Goal: Task Accomplishment & Management: Complete application form

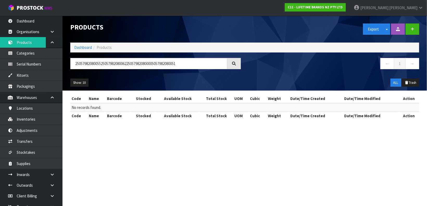
type input "2505798208005525057982080062250579820800005057982080051"
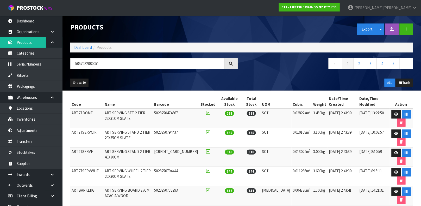
type input "5057982080051"
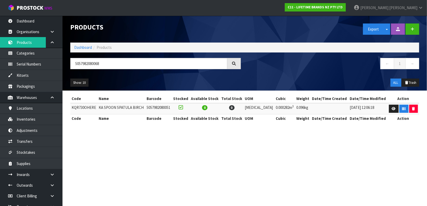
type input "5057982080068"
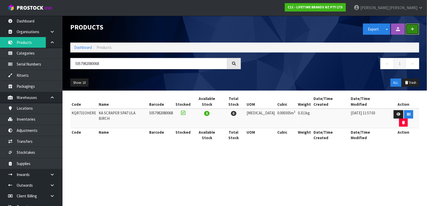
click at [416, 28] on button "button" at bounding box center [413, 28] width 14 height 11
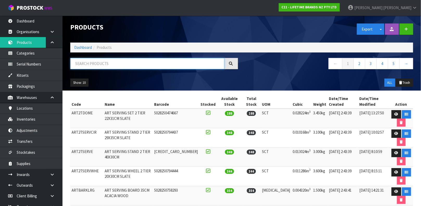
click at [127, 66] on input "text" at bounding box center [147, 63] width 154 height 11
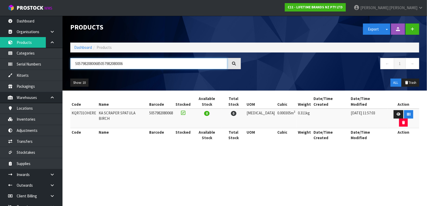
type input "50579820800685057982080006"
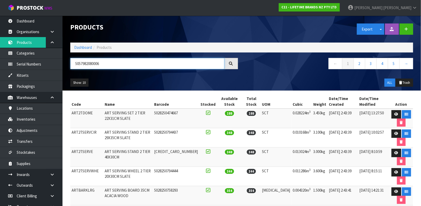
type input "5057982080006"
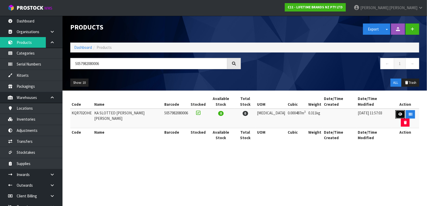
click at [396, 111] on link at bounding box center [401, 114] width 10 height 8
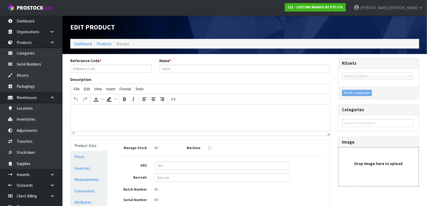
type input "KQR702OHE"
type input "KA SLOTTED [PERSON_NAME] [PERSON_NAME]"
type input "5057982080006"
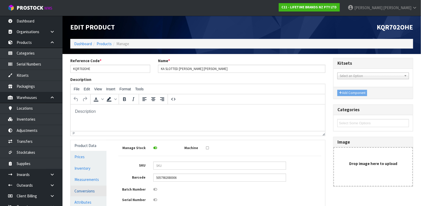
click at [83, 191] on link "Conversions" at bounding box center [89, 190] width 36 height 11
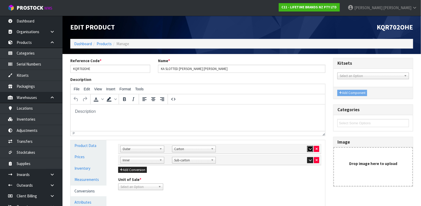
click at [307, 149] on button "button" at bounding box center [310, 149] width 6 height 6
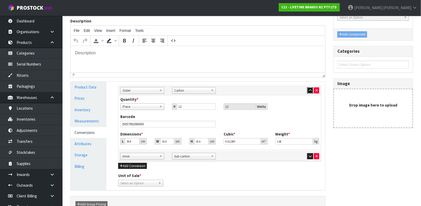
scroll to position [74, 0]
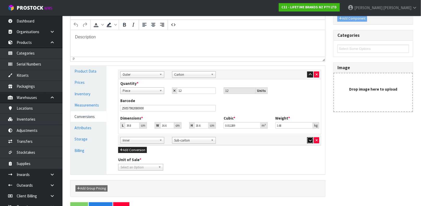
click at [309, 140] on icon "button" at bounding box center [310, 139] width 3 height 3
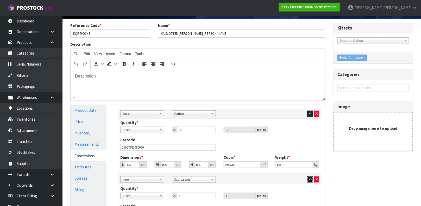
scroll to position [37, 0]
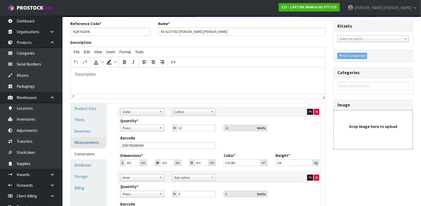
click at [92, 141] on link "Measurements" at bounding box center [89, 142] width 36 height 11
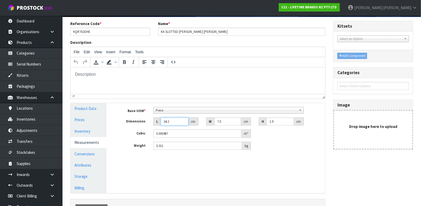
click at [178, 124] on input "34.2" at bounding box center [175, 121] width 28 height 8
type input "3"
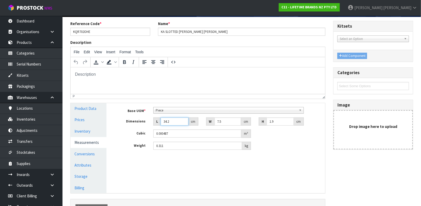
type input "0.000043"
type input "38"
type input "0.000541"
type input "38"
type input "1"
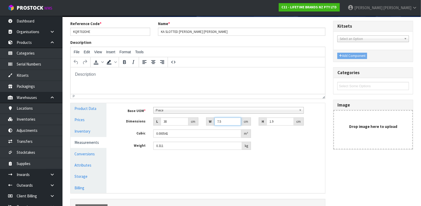
type input "0.000072"
type input "0.000001"
type input "8"
type input "0.000578"
type input "8"
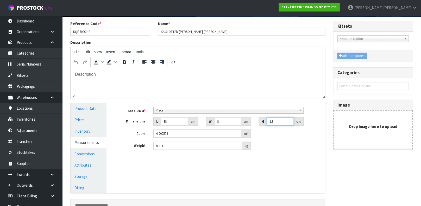
type input "5"
type input "0.00152"
type input "5"
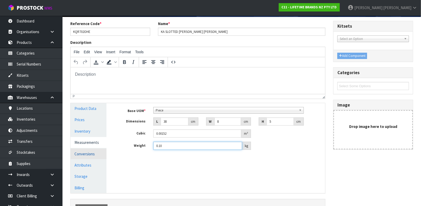
type input "0.10"
click at [91, 151] on link "Conversions" at bounding box center [89, 153] width 36 height 11
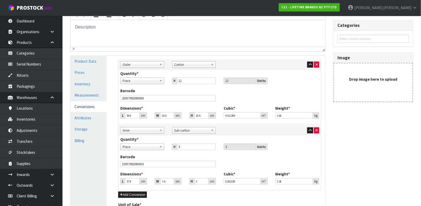
scroll to position [94, 0]
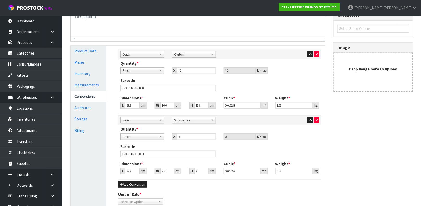
click at [319, 57] on div "Sub Inner Inner Outer Pallet Outer Bag Bar Basket Bin Bottle Box Bundle Cabinet…" at bounding box center [219, 54] width 207 height 7
click at [317, 53] on icon "button" at bounding box center [317, 54] width 2 height 3
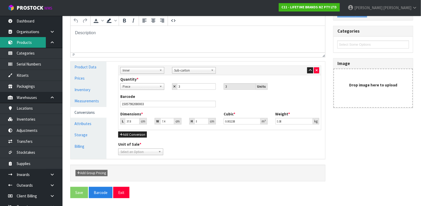
click at [41, 41] on link "Products" at bounding box center [31, 42] width 63 height 11
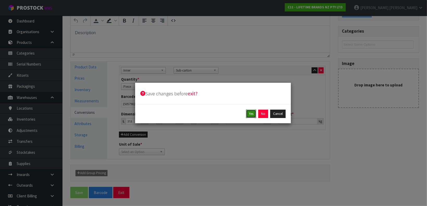
click at [250, 111] on button "Yes" at bounding box center [251, 113] width 10 height 8
click at [262, 112] on button "Yes" at bounding box center [263, 113] width 10 height 8
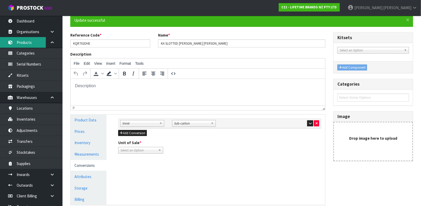
scroll to position [46, 0]
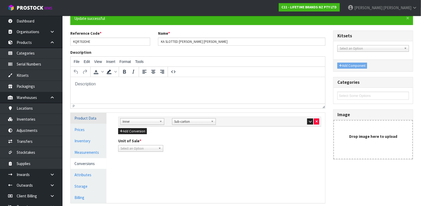
click at [94, 120] on link "Product Data" at bounding box center [89, 118] width 36 height 11
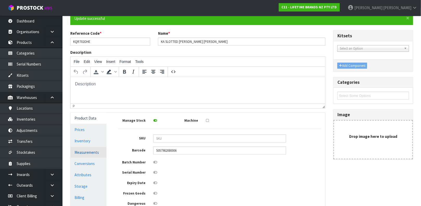
click at [82, 151] on link "Measurements" at bounding box center [89, 152] width 36 height 11
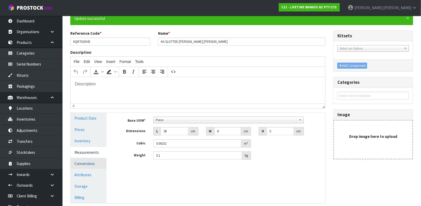
click at [77, 162] on link "Conversions" at bounding box center [89, 163] width 36 height 11
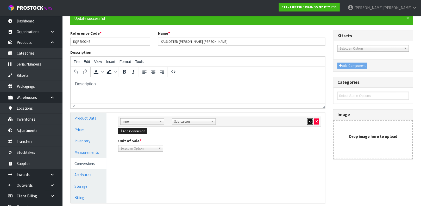
click at [310, 118] on button "button" at bounding box center [310, 121] width 6 height 6
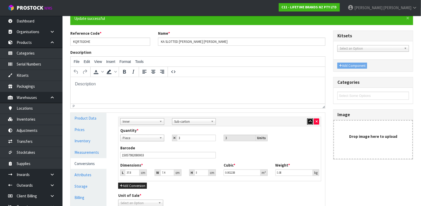
click at [310, 118] on button "button" at bounding box center [310, 121] width 6 height 6
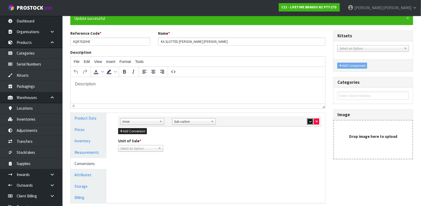
scroll to position [90, 0]
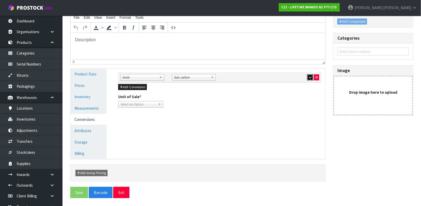
click at [307, 78] on button "button" at bounding box center [310, 77] width 6 height 6
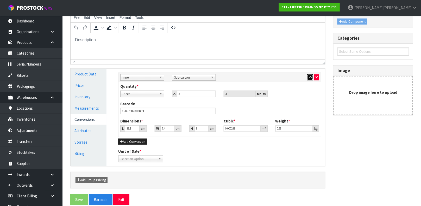
click at [307, 78] on button "button" at bounding box center [310, 77] width 6 height 6
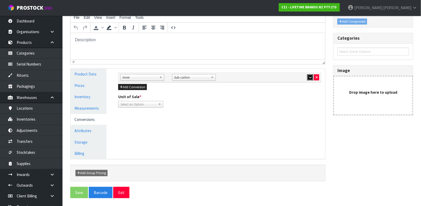
click at [307, 78] on button "button" at bounding box center [310, 77] width 6 height 6
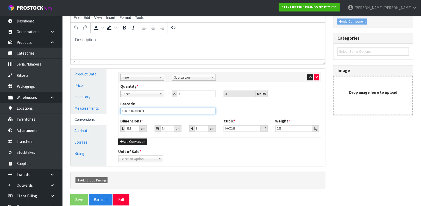
click at [196, 111] on input "15057982080003" at bounding box center [168, 111] width 96 height 7
type input "3"
type input "0.000178"
type input "38"
type input "0.00225"
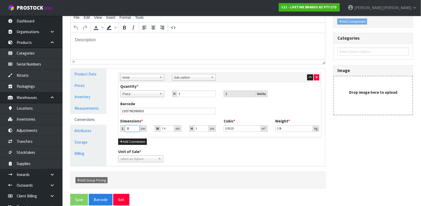
type input "38"
type input "7"
type input "0.002128"
type input "7"
type input "9"
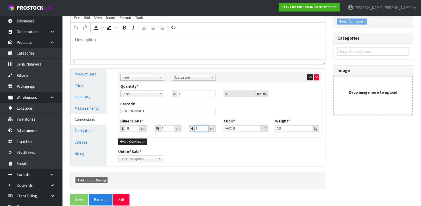
type input "0.002394"
type input "9"
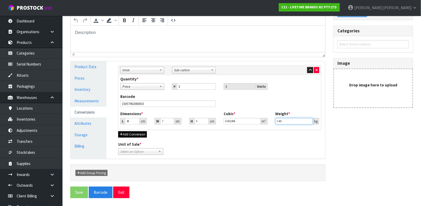
type input "0.40"
click at [134, 135] on button "Add Conversion" at bounding box center [132, 134] width 29 height 6
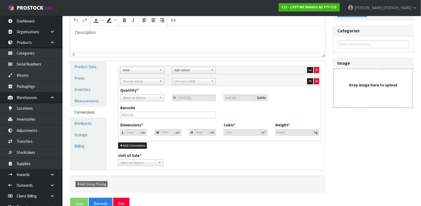
click at [144, 85] on div "Sub Inner Inner Outer Pallet Choose Group Bag Bar Basket Bin Bottle Box Bundle …" at bounding box center [220, 81] width 203 height 9
click at [144, 83] on span "Choose Group" at bounding box center [140, 81] width 35 height 6
click at [134, 109] on li "Outer" at bounding box center [142, 109] width 41 height 7
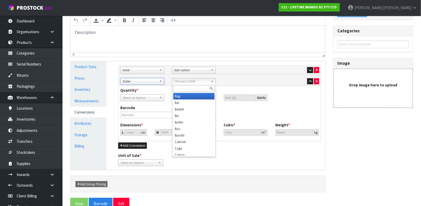
click at [184, 81] on span "Choose a UOM" at bounding box center [192, 81] width 35 height 6
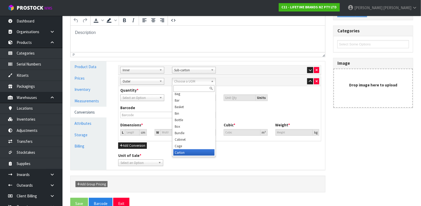
click at [181, 152] on li "Carton" at bounding box center [194, 152] width 41 height 7
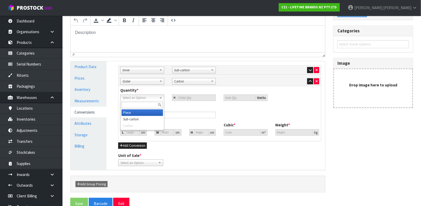
click at [149, 97] on span "Select an Option" at bounding box center [140, 98] width 35 height 6
click at [143, 117] on li "Sub-carton" at bounding box center [142, 119] width 41 height 7
click at [196, 97] on input "number" at bounding box center [196, 97] width 39 height 7
type input "4"
type input "12"
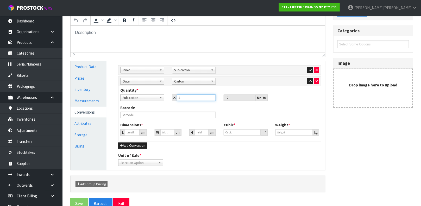
type input "4"
type input "26.323"
type input "0.01824"
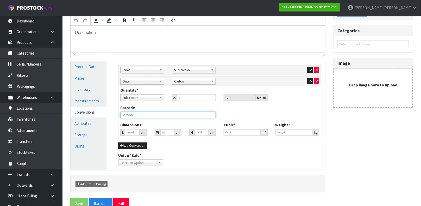
type input "1.2"
click at [210, 114] on input "text" at bounding box center [168, 115] width 96 height 7
type input "25057982080000"
click at [310, 69] on icon "button" at bounding box center [310, 69] width 3 height 3
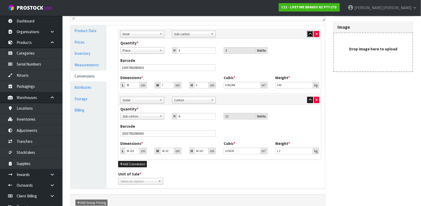
scroll to position [134, 0]
click at [130, 150] on input "26.323" at bounding box center [132, 150] width 15 height 7
type input "7"
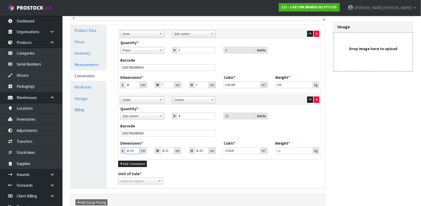
type input "0.00485"
type input "71"
type input "0.049196"
type input "7"
type input "0.00485"
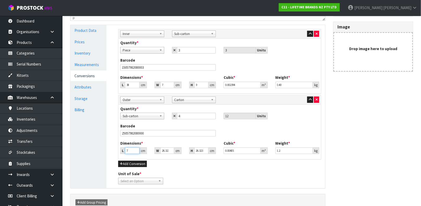
type input "0.000001"
type input "1"
type input "0.000693"
type input "17"
type input "0.011779"
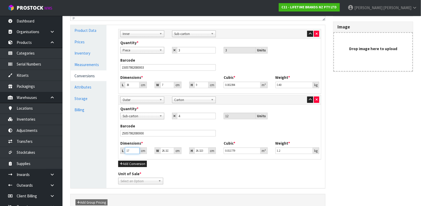
type input "1"
type input "0.000693"
type input "0.000001"
type input "1"
type input "0.000693"
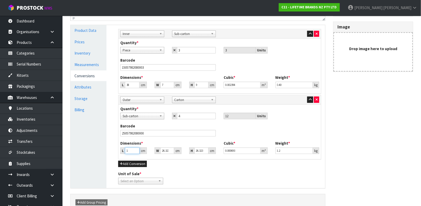
type input "17"
type input "0.011779"
type input "17"
click at [162, 150] on input "26.323" at bounding box center [167, 150] width 14 height 7
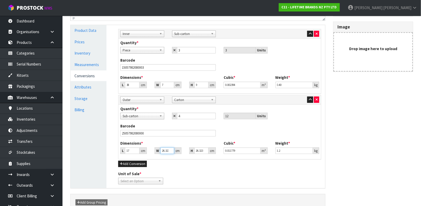
click at [162, 150] on input "26.323" at bounding box center [167, 150] width 14 height 7
type input "4"
type input "0.00179"
type input "40"
type input "0.0179"
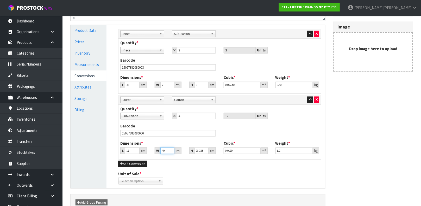
type input "40"
click at [197, 150] on input "26.323" at bounding box center [202, 150] width 14 height 7
type input "2"
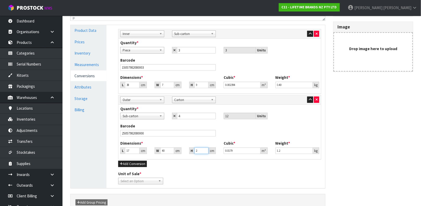
type input "0.00136"
type input "21"
type input "0.01428"
type input "21"
click at [296, 152] on input "1.2" at bounding box center [295, 150] width 38 height 7
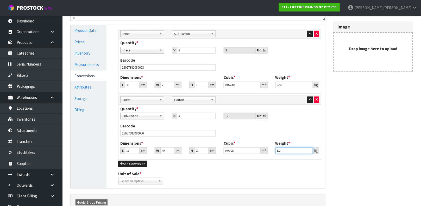
click at [296, 152] on input "1.2" at bounding box center [295, 150] width 38 height 7
type input "1.7"
click at [238, 163] on div "Add Conversion" at bounding box center [219, 163] width 203 height 6
click at [143, 183] on span "Select an Option" at bounding box center [139, 181] width 36 height 6
click at [143, 194] on li "Piece" at bounding box center [141, 195] width 42 height 7
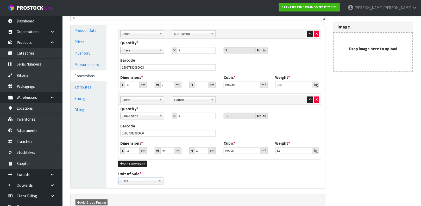
click at [198, 171] on div "Unit of Sale * Piece Sub-carton Carton Piece Piece Sub-carton Carton" at bounding box center [219, 177] width 211 height 13
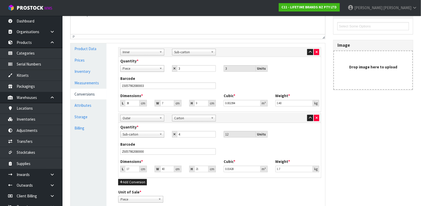
scroll to position [163, 0]
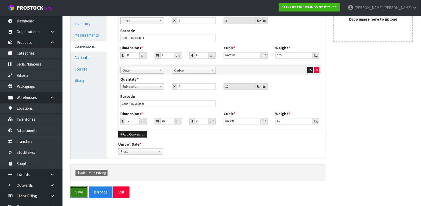
click at [78, 194] on button "Save" at bounding box center [79, 191] width 18 height 11
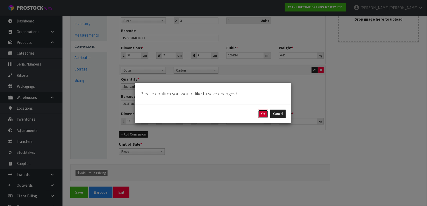
click at [260, 114] on button "Yes" at bounding box center [263, 113] width 10 height 8
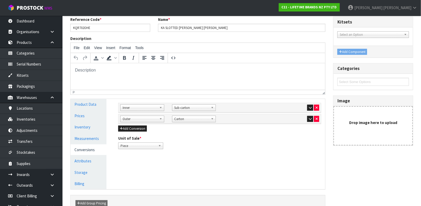
scroll to position [25, 0]
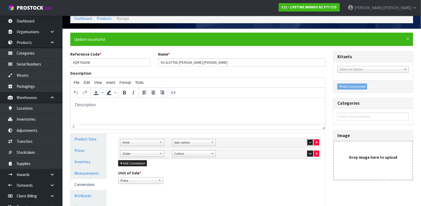
click at [308, 140] on button "button" at bounding box center [310, 142] width 6 height 6
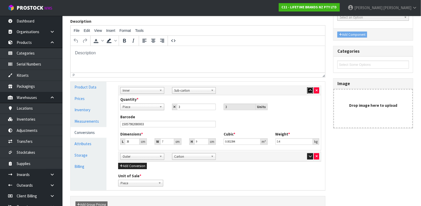
scroll to position [79, 0]
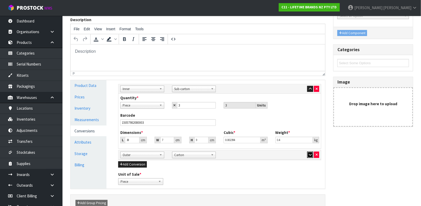
click at [309, 155] on icon "button" at bounding box center [310, 154] width 3 height 3
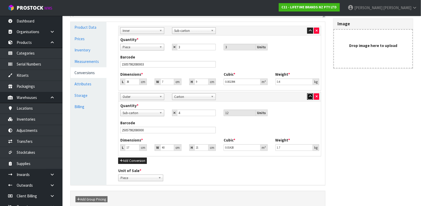
scroll to position [137, 0]
click at [116, 57] on div "Sub Inner Inner Outer Pallet Inner Bag Bar Basket Bin Bottle Box Bundle Cabinet…" at bounding box center [219, 103] width 211 height 163
click at [89, 60] on link "Measurements" at bounding box center [89, 61] width 36 height 11
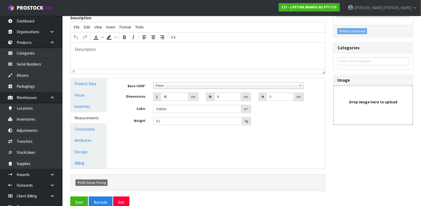
scroll to position [82, 0]
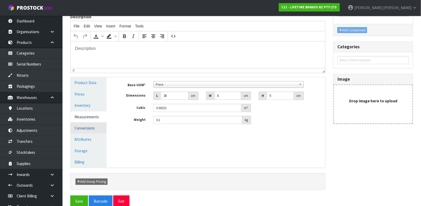
click at [83, 125] on link "Conversions" at bounding box center [89, 127] width 36 height 11
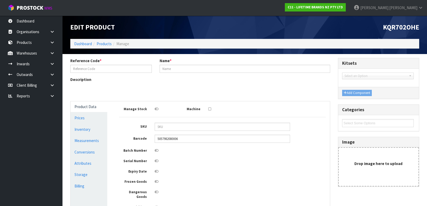
type input "KQR702OHE"
type input "KA SLOTTED [PERSON_NAME] [PERSON_NAME]"
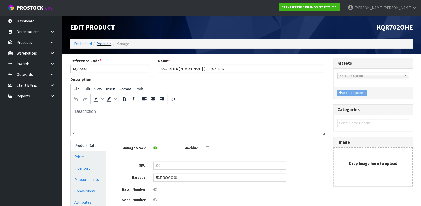
click at [104, 42] on link "Products" at bounding box center [104, 43] width 15 height 5
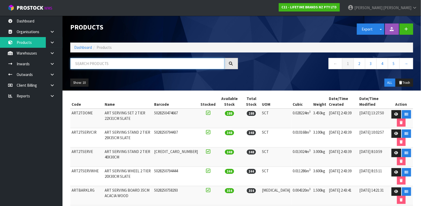
click at [117, 63] on input "text" at bounding box center [147, 63] width 154 height 11
type input "5057982080051"
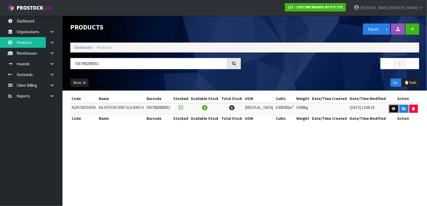
click at [392, 106] on link at bounding box center [394, 108] width 10 height 8
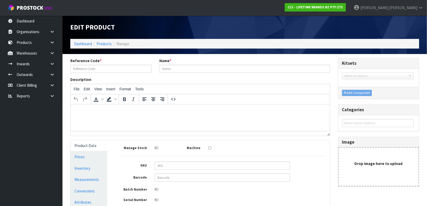
type input "KQR730OHERE"
type input "KA SPOON SPATULA BIRCH"
type input "5057982080051"
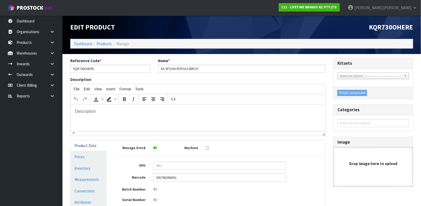
click at [288, 140] on div "Manage Stock Machine SKU Barcode 5057982080051 Batch Number Serial Number Expir…" at bounding box center [219, 200] width 211 height 121
click at [287, 140] on div "Manage Stock Machine SKU Barcode 5057982080051 Batch Number Serial Number Expir…" at bounding box center [219, 200] width 211 height 121
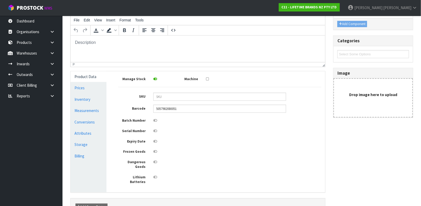
scroll to position [73, 0]
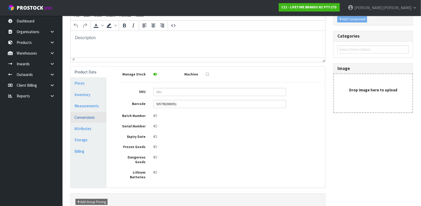
click at [82, 114] on link "Conversions" at bounding box center [89, 117] width 36 height 11
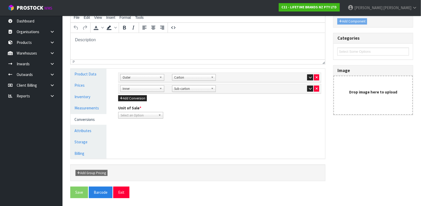
scroll to position [71, 0]
click at [81, 72] on link "Product Data" at bounding box center [89, 74] width 36 height 11
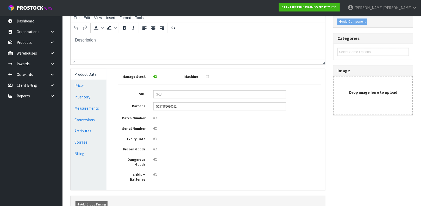
scroll to position [73, 0]
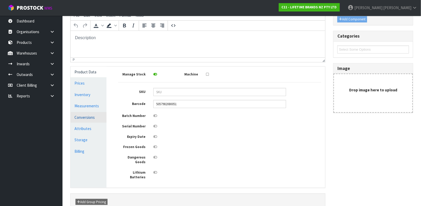
click at [88, 113] on link "Conversions" at bounding box center [89, 117] width 36 height 11
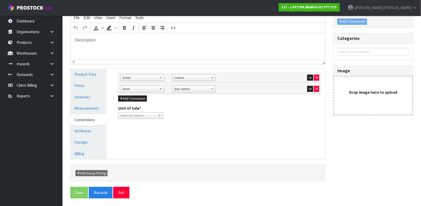
click at [157, 77] on span "Outer" at bounding box center [140, 78] width 35 height 6
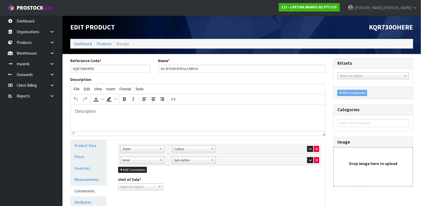
click at [140, 148] on span "Outer" at bounding box center [140, 149] width 35 height 6
click at [135, 155] on input "text" at bounding box center [142, 156] width 41 height 7
type input "Inner"
click at [188, 172] on div "Add Conversion" at bounding box center [219, 169] width 203 height 6
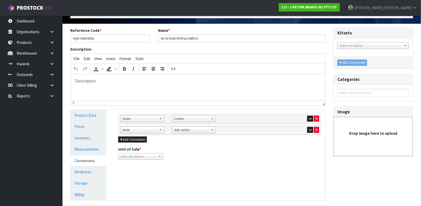
scroll to position [39, 0]
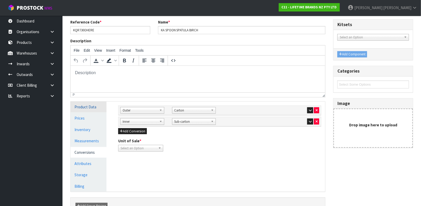
click at [88, 109] on link "Product Data" at bounding box center [89, 106] width 36 height 11
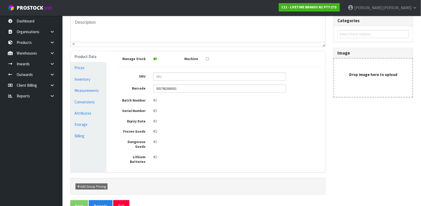
scroll to position [93, 0]
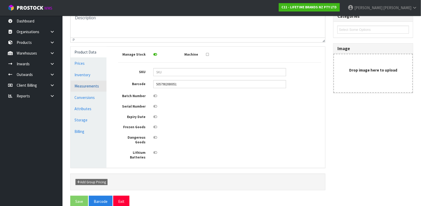
click at [82, 83] on link "Measurements" at bounding box center [89, 86] width 36 height 11
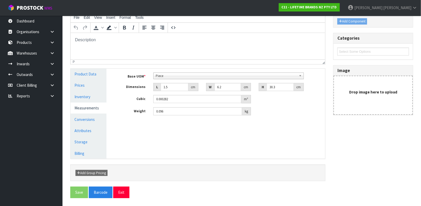
scroll to position [71, 0]
click at [88, 119] on link "Conversions" at bounding box center [89, 119] width 36 height 11
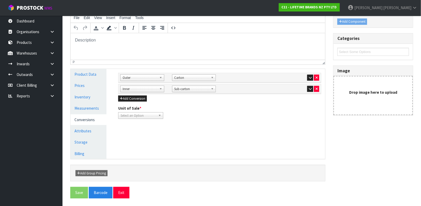
scroll to position [2, 0]
click at [179, 77] on span "Carton" at bounding box center [192, 78] width 35 height 6
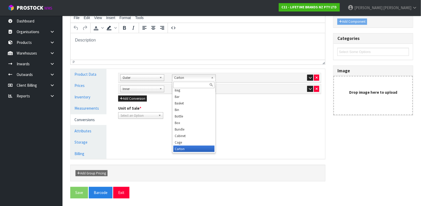
scroll to position [0, 0]
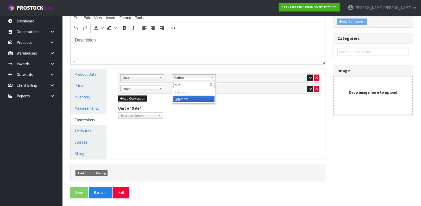
type input "sub"
click at [187, 119] on div "Unit of Sale * Piece Carton Sub-carton Select an Option" at bounding box center [219, 111] width 211 height 13
click at [317, 76] on icon "button" at bounding box center [317, 77] width 2 height 3
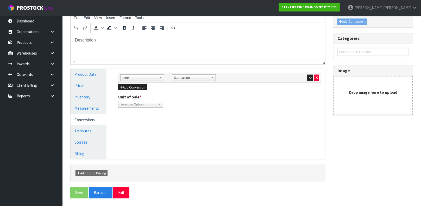
click at [260, 101] on div "Unit of Sale * Piece Sub-carton Select an Option" at bounding box center [219, 100] width 211 height 13
click at [142, 88] on button "Add Conversion" at bounding box center [132, 87] width 29 height 6
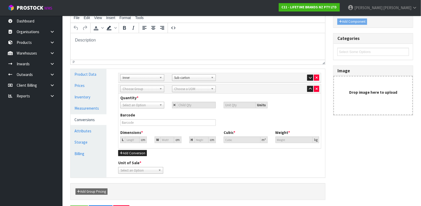
click at [146, 85] on link "Choose Group" at bounding box center [142, 88] width 44 height 7
click at [136, 115] on li "Outer" at bounding box center [142, 116] width 41 height 7
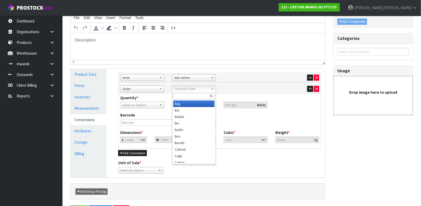
click at [187, 86] on span "Choose a UOM" at bounding box center [192, 89] width 35 height 6
click at [182, 161] on li "Carton" at bounding box center [194, 160] width 41 height 7
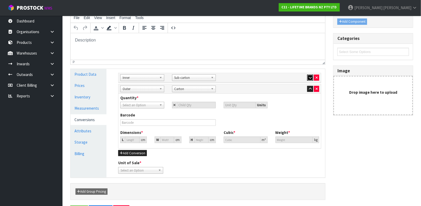
click at [311, 77] on icon "button" at bounding box center [310, 77] width 3 height 3
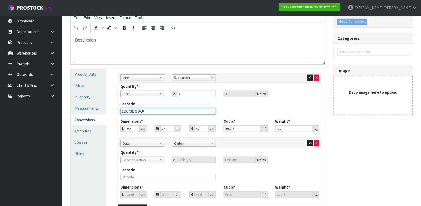
click at [152, 109] on input "15057982080058" at bounding box center [168, 111] width 96 height 7
type input "5057982080051"
click at [133, 128] on input "35.6" at bounding box center [132, 128] width 15 height 7
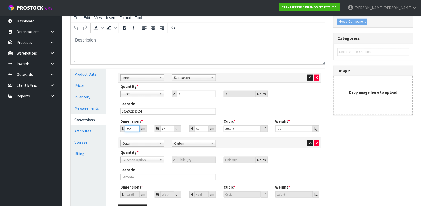
click at [133, 128] on input "35.6" at bounding box center [132, 128] width 15 height 7
type input "3"
type input "0.000182"
type input "34"
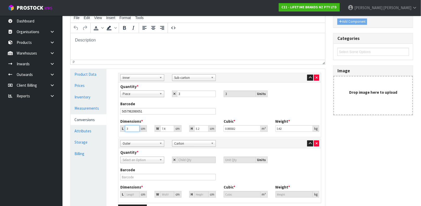
type input "0.002063"
type input "34"
click at [162, 128] on input "7.4" at bounding box center [167, 128] width 14 height 7
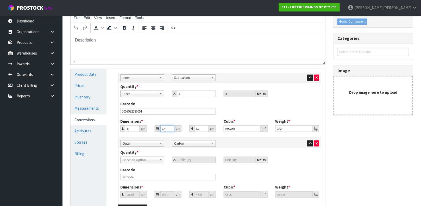
type input "8"
type input "0.00223"
type input "8"
click at [198, 127] on input "8.2" at bounding box center [202, 128] width 14 height 7
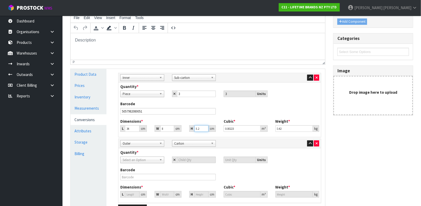
click at [198, 127] on input "8.2" at bounding box center [202, 128] width 14 height 7
type input "4"
type input "0.001088"
type input "4"
click at [204, 120] on div "Dimensions * L 34 cm W 8 cm H 4 cm" at bounding box center [167, 124] width 103 height 13
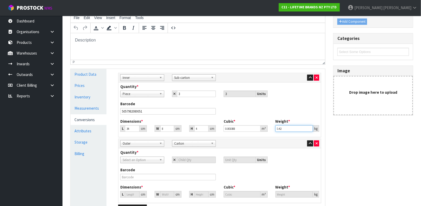
click at [284, 127] on input "0.42" at bounding box center [295, 128] width 38 height 7
type input "0.15"
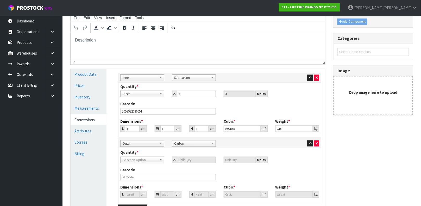
click at [264, 115] on div "Barcode 5057982080051" at bounding box center [219, 109] width 207 height 17
click at [157, 159] on span "Select an Option" at bounding box center [140, 160] width 35 height 6
click at [138, 179] on li "Sub-carton" at bounding box center [142, 181] width 41 height 7
click at [185, 159] on input "number" at bounding box center [196, 159] width 39 height 7
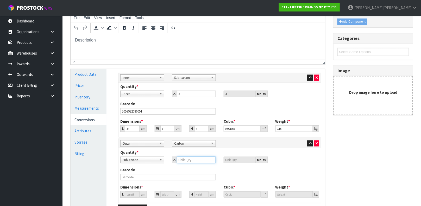
type input "4"
type input "12"
type input "4"
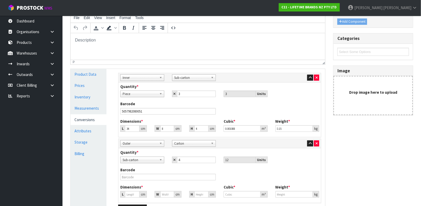
type input "15.013"
type input "0.003384"
type input "1.152"
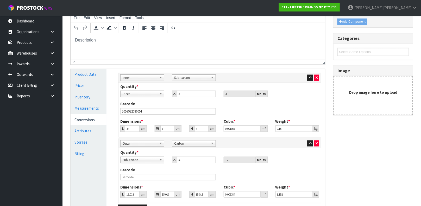
click at [293, 174] on div "Barcode" at bounding box center [219, 175] width 207 height 17
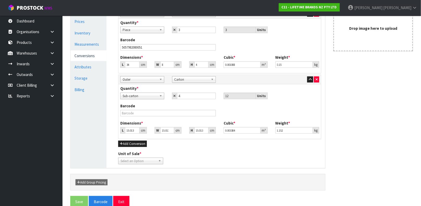
scroll to position [138, 0]
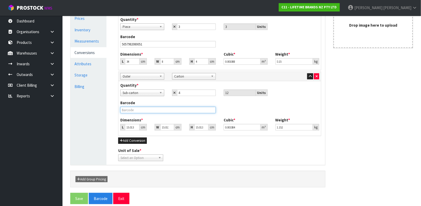
click at [173, 112] on input "text" at bounding box center [168, 110] width 96 height 7
click at [284, 126] on input "1.152" at bounding box center [295, 127] width 38 height 7
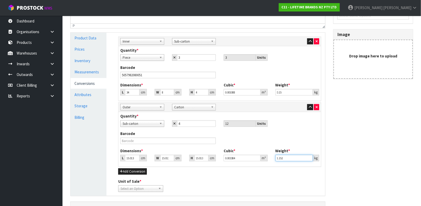
scroll to position [101, 0]
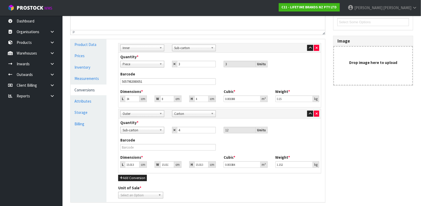
click at [146, 86] on div "Barcode 5057982080051" at bounding box center [219, 79] width 207 height 17
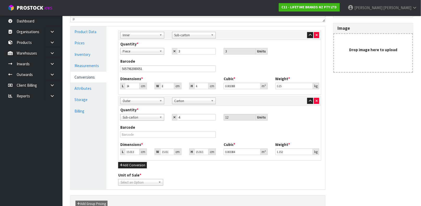
scroll to position [114, 0]
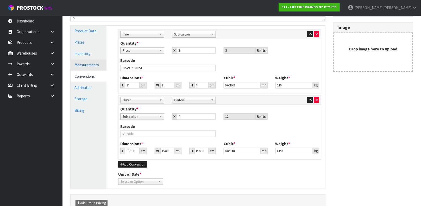
click at [93, 63] on link "Measurements" at bounding box center [89, 64] width 36 height 11
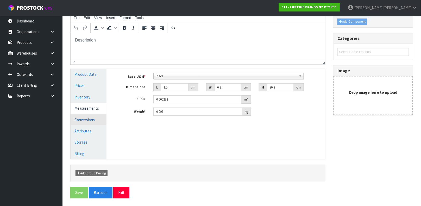
click at [90, 122] on link "Conversions" at bounding box center [89, 119] width 36 height 11
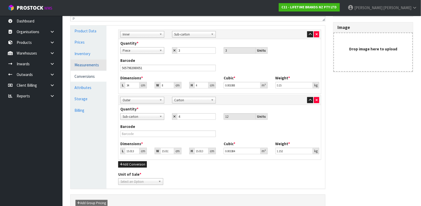
click at [96, 61] on link "Measurements" at bounding box center [89, 64] width 36 height 11
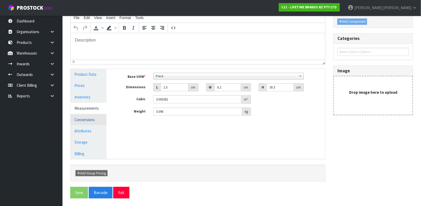
click at [84, 118] on link "Conversions" at bounding box center [89, 119] width 36 height 11
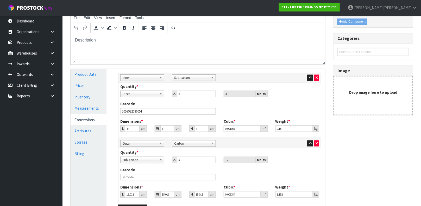
scroll to position [114, 0]
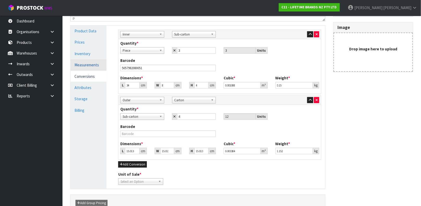
click at [85, 61] on link "Measurements" at bounding box center [89, 64] width 36 height 11
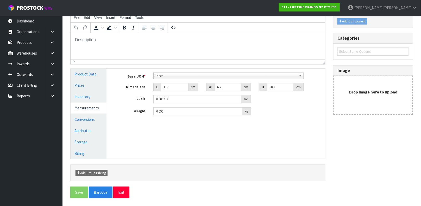
scroll to position [71, 0]
click at [179, 87] on input "1.5" at bounding box center [175, 87] width 28 height 8
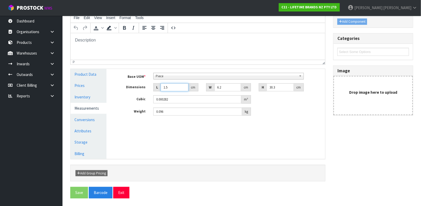
type input "3"
type input "0.000564"
type input "34"
type input "0.006387"
type input "34"
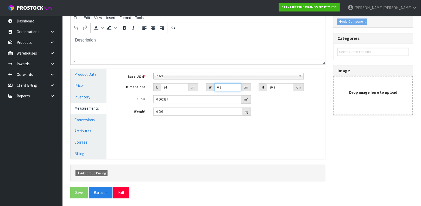
click at [219, 86] on input "6.2" at bounding box center [228, 87] width 27 height 8
type input "8"
type input "0.008242"
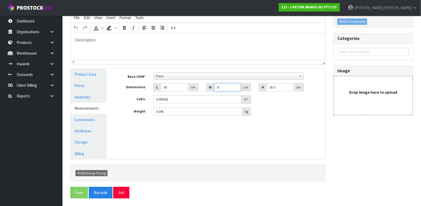
type input "8"
click at [278, 87] on input "30.3" at bounding box center [280, 87] width 27 height 8
type input "4"
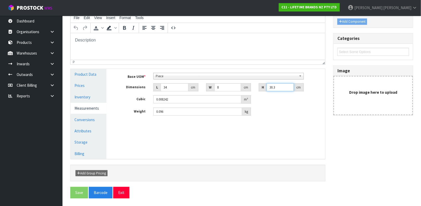
type input "0.001088"
type input "4"
click at [193, 114] on input "0.096" at bounding box center [197, 111] width 89 height 8
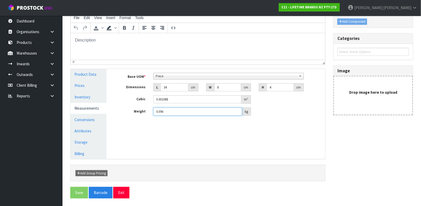
click at [193, 114] on input "0.096" at bounding box center [197, 111] width 89 height 8
click at [189, 124] on div "Manage Stock Machine SKU Barcode 5057982080051 Batch Number Serial Number Expir…" at bounding box center [219, 114] width 219 height 90
click at [182, 111] on input "01.5" at bounding box center [197, 111] width 89 height 8
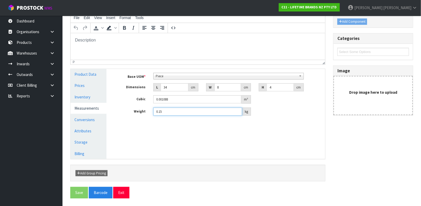
type input "0.15"
click at [175, 127] on div "Manage Stock Machine SKU Barcode 5057982080051 Batch Number Serial Number Expir…" at bounding box center [219, 114] width 219 height 90
click at [89, 118] on link "Conversions" at bounding box center [89, 119] width 36 height 11
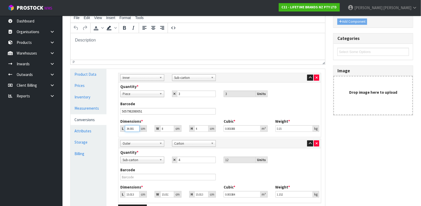
click at [134, 126] on input "34.001" at bounding box center [132, 128] width 15 height 7
click at [134, 126] on input "34.002" at bounding box center [132, 128] width 15 height 7
type input "34.003"
click at [134, 126] on input "34.003" at bounding box center [132, 128] width 15 height 7
click at [88, 112] on link "Measurements" at bounding box center [89, 108] width 36 height 11
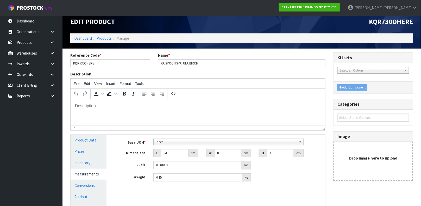
scroll to position [0, 0]
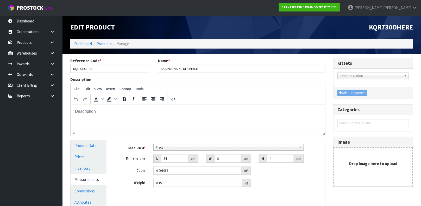
click at [181, 193] on div "Base UOM * Bag Bar Basket Bin Bottle Box Bundle Cabinet Cage Carton Case Coil C…" at bounding box center [219, 167] width 211 height 55
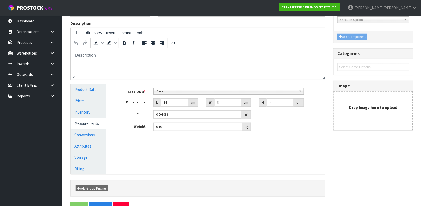
scroll to position [57, 0]
click at [91, 135] on link "Conversions" at bounding box center [89, 134] width 36 height 11
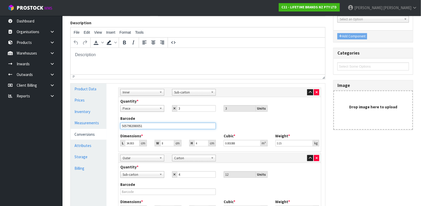
click at [149, 126] on input "5057982080051" at bounding box center [168, 125] width 96 height 7
type input "15057982080058"
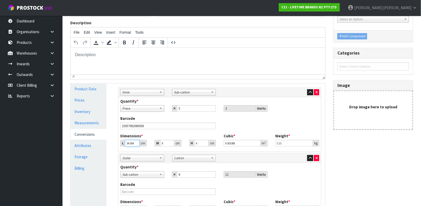
click at [134, 141] on input "34.004" at bounding box center [132, 143] width 15 height 7
click at [134, 141] on input "34.005" at bounding box center [132, 143] width 15 height 7
click at [131, 145] on input "34.005" at bounding box center [132, 143] width 15 height 7
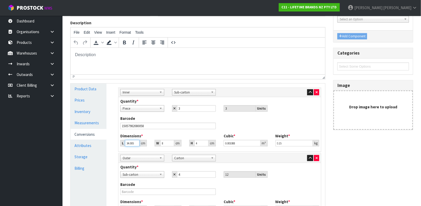
type input "3"
type input "0.000096"
type input "36"
type input "0.001152"
type input "36"
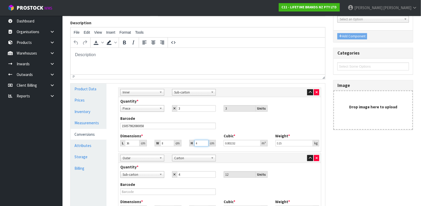
click at [201, 145] on input "4" at bounding box center [202, 143] width 14 height 7
type input "7"
type input "0.002016"
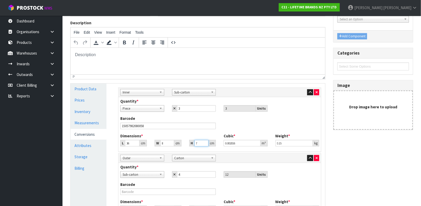
type input "7"
click at [280, 143] on input "0.15" at bounding box center [295, 143] width 38 height 7
type input "0.4"
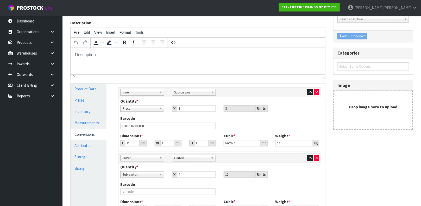
click at [293, 122] on div "Barcode 15057982080058" at bounding box center [219, 123] width 207 height 17
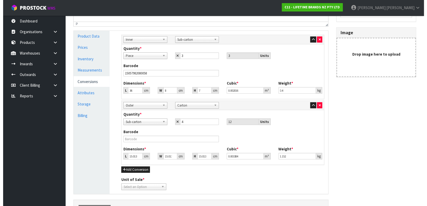
scroll to position [132, 0]
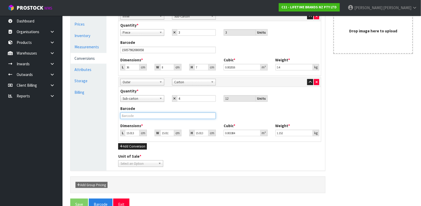
click at [149, 117] on input "text" at bounding box center [168, 115] width 96 height 7
type input "25057982080055"
click at [131, 135] on input "15.013" at bounding box center [132, 132] width 15 height 7
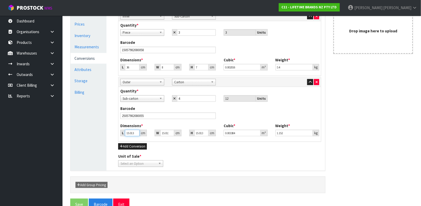
type input "3"
type input "0.000676"
type input "38"
type input "0.008565"
type input "38"
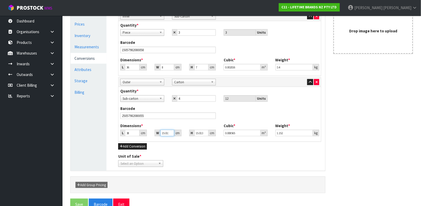
click at [164, 133] on input "15.013" at bounding box center [167, 132] width 14 height 7
type input "1"
type input "0.00057"
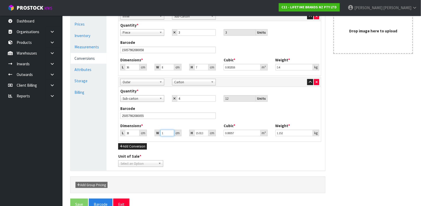
type input "16"
type input "0.009128"
type input "16"
click at [198, 135] on input "15.013" at bounding box center [202, 132] width 14 height 7
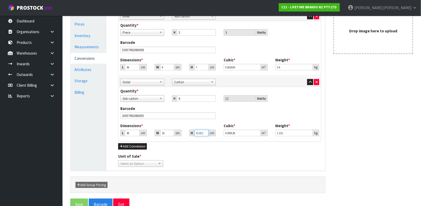
click at [198, 135] on input "15.013" at bounding box center [202, 132] width 14 height 7
type input "1"
type input "0.000608"
type input "18"
type input "0.010944"
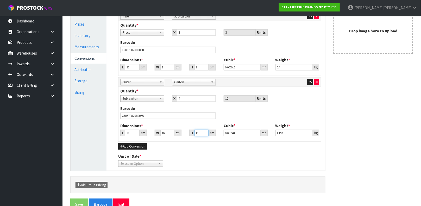
type input "18"
click at [299, 134] on input "1.152" at bounding box center [295, 132] width 38 height 7
type input "1.85"
click at [148, 164] on span "Select an Option" at bounding box center [139, 163] width 36 height 6
click at [141, 177] on li "Piece" at bounding box center [141, 178] width 42 height 7
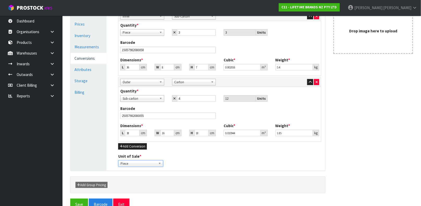
click at [195, 163] on div "Unit of Sale * Piece Sub-carton Carton Piece Piece Sub-carton Carton" at bounding box center [219, 159] width 211 height 13
click at [79, 199] on button "Save" at bounding box center [79, 203] width 18 height 11
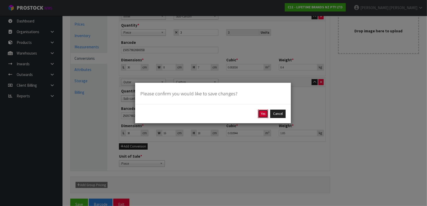
click at [264, 111] on button "Yes" at bounding box center [263, 113] width 10 height 8
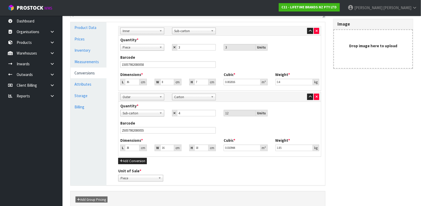
scroll to position [0, 0]
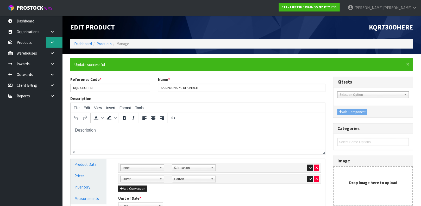
click at [50, 39] on link at bounding box center [54, 42] width 17 height 11
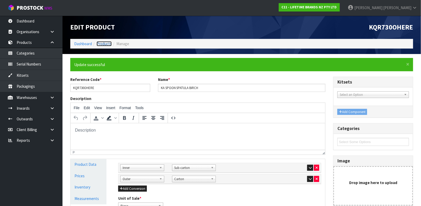
click at [106, 42] on link "Products" at bounding box center [104, 43] width 15 height 5
click at [31, 41] on link "Products" at bounding box center [31, 42] width 63 height 11
click at [410, 65] on span "×" at bounding box center [408, 63] width 3 height 7
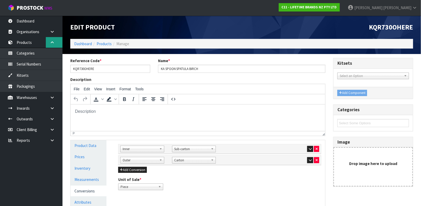
click at [51, 42] on icon at bounding box center [52, 42] width 5 height 4
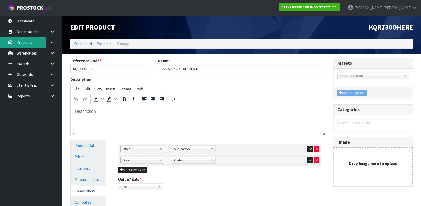
click at [28, 41] on link "Products" at bounding box center [31, 42] width 63 height 11
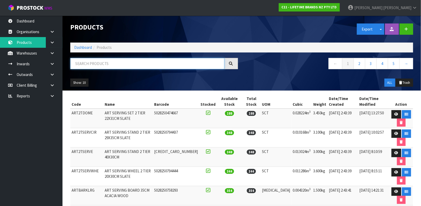
click at [119, 63] on input "text" at bounding box center [147, 63] width 154 height 11
type input "5057982080068"
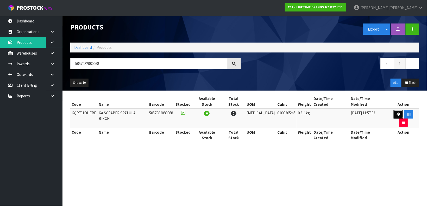
click at [397, 112] on icon at bounding box center [399, 113] width 4 height 3
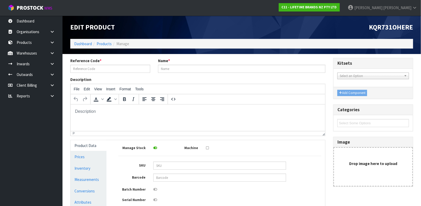
type input "KQR731OHERE"
type input "KA SCRAPER SPATULA BIRCH"
type input "5057982080068"
click at [104, 160] on link "Prices" at bounding box center [89, 156] width 36 height 11
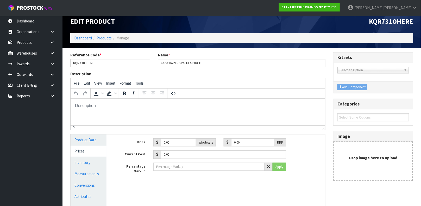
scroll to position [6, 0]
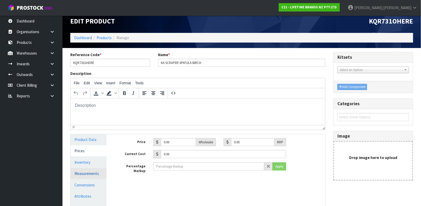
click at [90, 173] on link "Measurements" at bounding box center [89, 173] width 36 height 11
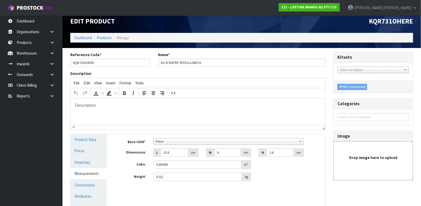
click at [131, 168] on div "Cubic 0.000305 m³" at bounding box center [219, 164] width 211 height 8
click at [137, 186] on div "Base UOM * Bag Bar Basket Bin Bottle Box Bundle Cabinet Cage Carton Case Coil C…" at bounding box center [219, 161] width 211 height 55
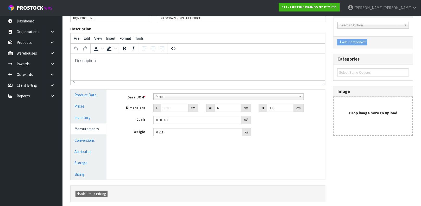
scroll to position [51, 0]
click at [184, 168] on div "Manage Stock Machine SKU Barcode 5057982080068 Batch Number Serial Number Expir…" at bounding box center [219, 134] width 219 height 90
click at [173, 109] on input "31.8" at bounding box center [175, 107] width 28 height 8
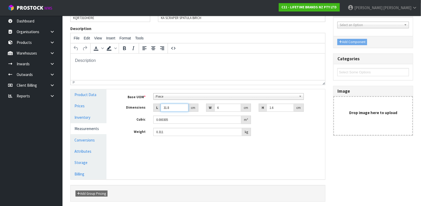
type input "3"
type input "0.000029"
type input "34"
type input "0.000326"
type input "34"
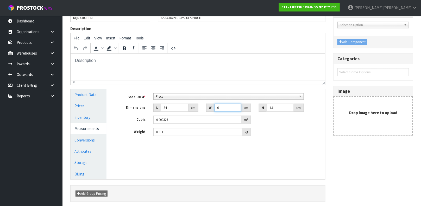
click at [228, 106] on input "6" at bounding box center [228, 107] width 27 height 8
type input "8"
type input "0.000435"
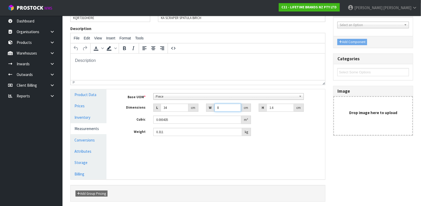
type input "8"
type input "4"
type input "0.001088"
type input "4"
click at [181, 133] on input "0.311" at bounding box center [197, 132] width 89 height 8
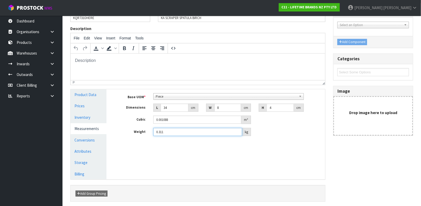
click at [181, 133] on input "0.311" at bounding box center [197, 132] width 89 height 8
type input "0.1"
click at [91, 138] on link "Conversions" at bounding box center [89, 139] width 36 height 11
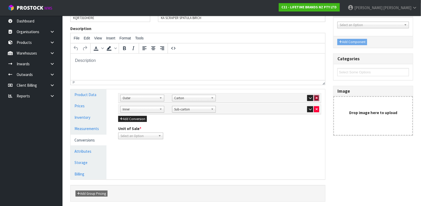
click at [316, 98] on icon "button" at bounding box center [317, 97] width 2 height 3
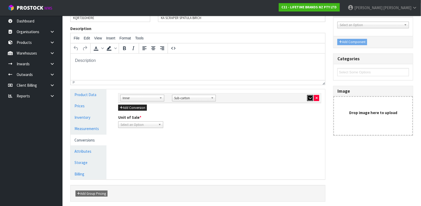
click at [309, 97] on icon "button" at bounding box center [310, 97] width 3 height 3
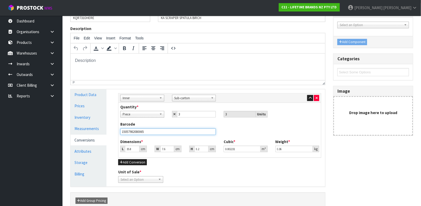
click at [155, 133] on input "15057982080065" at bounding box center [168, 131] width 96 height 7
type input "15057982080065"
click at [132, 149] on input "35.8" at bounding box center [132, 148] width 15 height 7
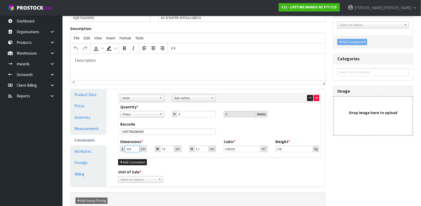
click at [132, 149] on input "35.8" at bounding box center [132, 148] width 15 height 7
type input "3"
type input "0.000187"
type input "36"
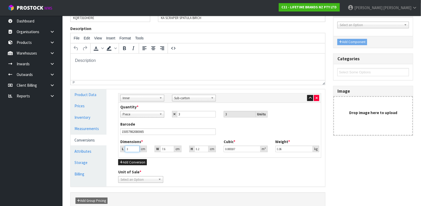
type input "0.002244"
type input "36"
type input "8"
type input "0.002362"
type input "8"
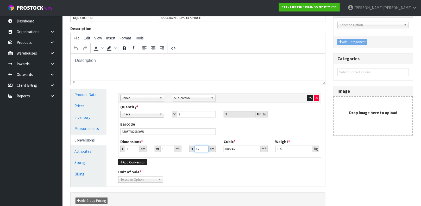
type input "7"
type input "0.002016"
type input "7"
click at [289, 148] on input "0.36" at bounding box center [295, 148] width 38 height 7
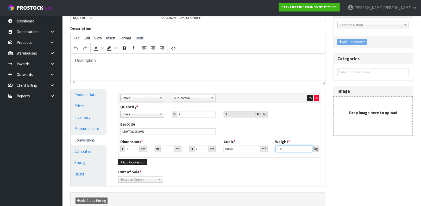
click at [289, 148] on input "0.36" at bounding box center [295, 148] width 38 height 7
type input "0.4"
click at [271, 176] on div "Unit of Sale * Piece Sub-carton Select an Option" at bounding box center [219, 175] width 211 height 13
click at [160, 179] on b at bounding box center [160, 179] width 5 height 6
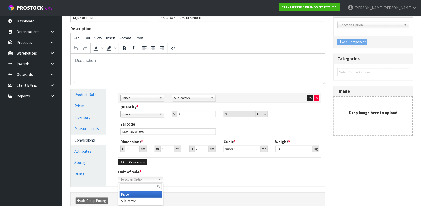
click at [146, 193] on li "Piece" at bounding box center [141, 194] width 42 height 7
click at [136, 162] on button "Add Conversion" at bounding box center [132, 162] width 29 height 6
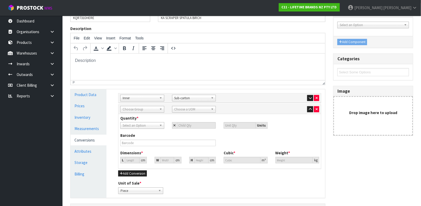
click at [160, 110] on b at bounding box center [161, 109] width 5 height 6
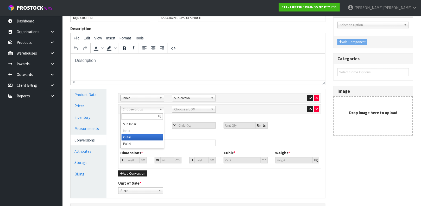
click at [137, 138] on li "Outer" at bounding box center [142, 137] width 41 height 7
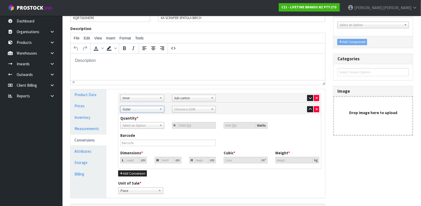
click at [194, 110] on span "Choose a UOM" at bounding box center [192, 109] width 35 height 6
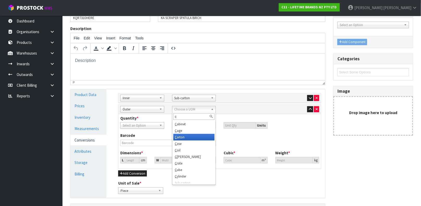
type input "c"
click at [184, 138] on li "C arton" at bounding box center [194, 137] width 41 height 7
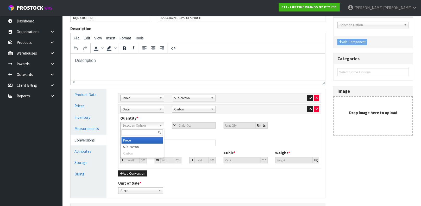
click at [155, 125] on span "Select an Option" at bounding box center [140, 125] width 35 height 6
click at [140, 144] on li "Sub-carton" at bounding box center [142, 146] width 41 height 7
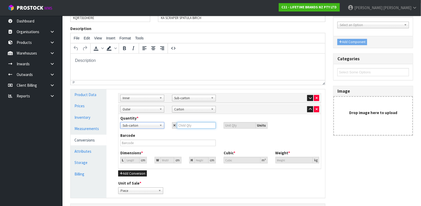
click at [191, 122] on input "number" at bounding box center [196, 125] width 39 height 7
type input "4"
type input "12"
type input "4"
type input "23.547"
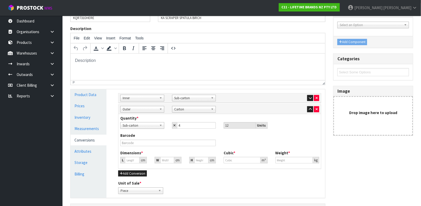
type input "23.547"
type input "0.013056"
type input "1.2"
click at [145, 142] on input "text" at bounding box center [168, 142] width 96 height 7
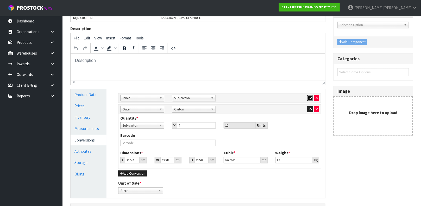
click at [308, 97] on button "button" at bounding box center [310, 98] width 6 height 6
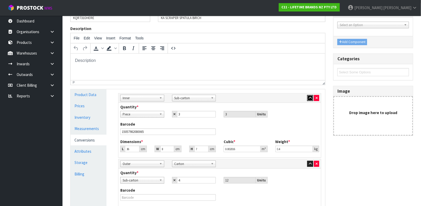
click at [308, 97] on button "button" at bounding box center [310, 98] width 6 height 6
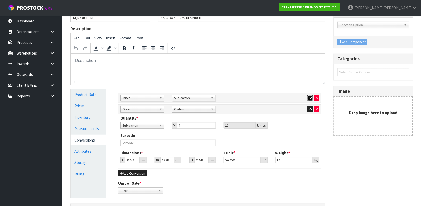
click at [307, 95] on button "button" at bounding box center [310, 98] width 6 height 6
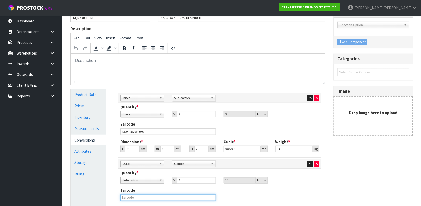
click at [194, 196] on input "text" at bounding box center [168, 197] width 96 height 7
type input "25057982080062"
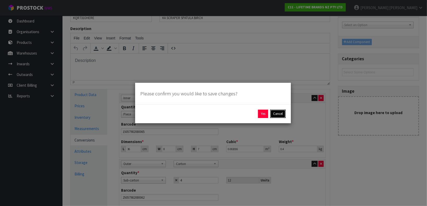
click at [277, 112] on button "Cancel" at bounding box center [277, 113] width 15 height 8
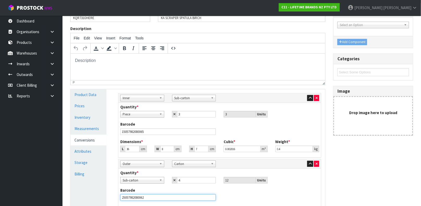
click at [168, 195] on input "25057982080062" at bounding box center [168, 197] width 96 height 7
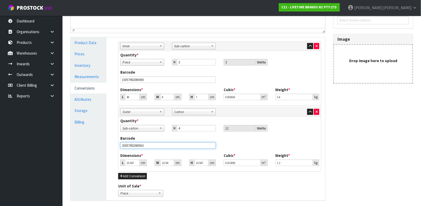
scroll to position [144, 0]
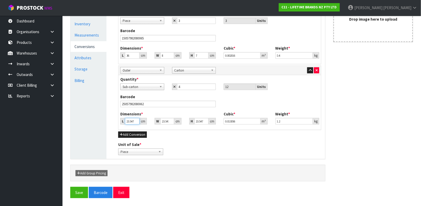
click at [132, 121] on input "23.547" at bounding box center [132, 121] width 15 height 7
click at [282, 120] on input "1.2" at bounding box center [295, 121] width 38 height 7
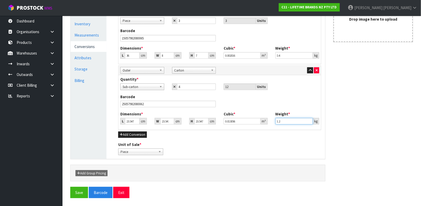
click at [282, 120] on input "1.2" at bounding box center [295, 121] width 38 height 7
type input "1.65"
click at [130, 119] on input "23.547" at bounding box center [132, 121] width 15 height 7
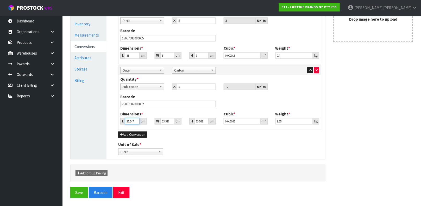
type input "3"
type input "0.001663"
type input "39"
type input "0.021624"
type input "39"
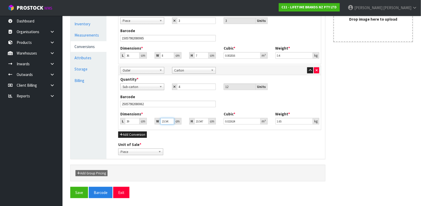
type input "1"
type input "0.000918"
type input "17"
type input "0.015612"
type input "17"
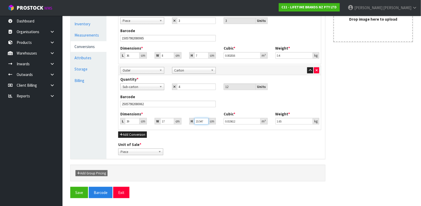
type input "1"
type input "0.000663"
type input "18"
type input "0.011934"
type input "18"
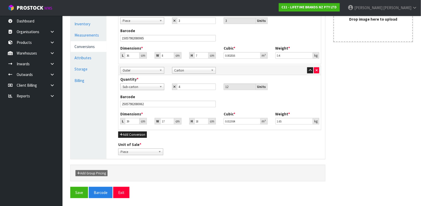
click at [232, 133] on div "Add Conversion" at bounding box center [219, 134] width 203 height 6
click at [288, 122] on input "1.65" at bounding box center [295, 121] width 38 height 7
type input "1.60"
click at [276, 141] on div "Sub Inner Inner Outer Pallet Inner Bag Bar Basket Bin Bottle Box Bundle Cabinet…" at bounding box center [219, 77] width 211 height 163
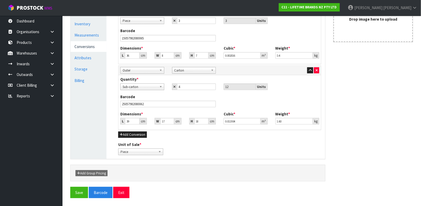
click at [230, 144] on div "Unit of Sale * Piece Sub-carton Carton Piece" at bounding box center [219, 147] width 211 height 13
click at [82, 191] on button "Save" at bounding box center [79, 192] width 18 height 11
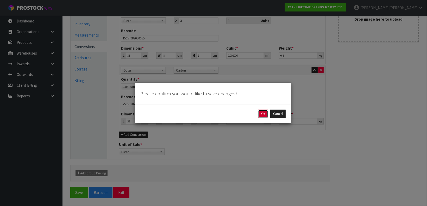
click at [265, 113] on button "Yes" at bounding box center [263, 113] width 10 height 8
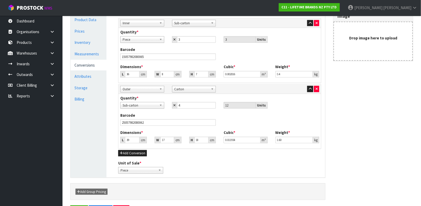
scroll to position [0, 0]
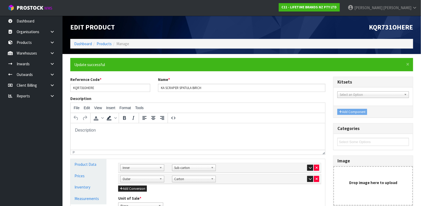
click at [233, 151] on div "p" at bounding box center [197, 152] width 249 height 4
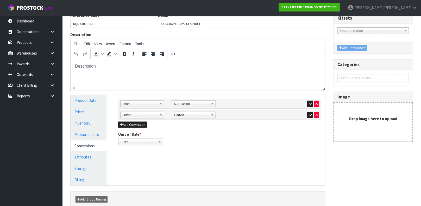
scroll to position [69, 0]
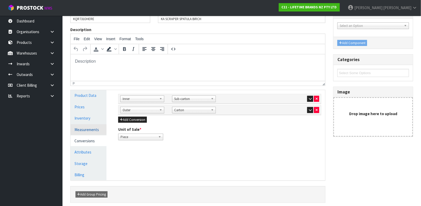
click at [98, 130] on link "Measurements" at bounding box center [89, 129] width 36 height 11
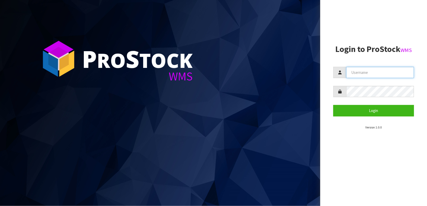
click at [358, 72] on input "text" at bounding box center [380, 72] width 68 height 11
